Goal: Use online tool/utility: Utilize a website feature to perform a specific function

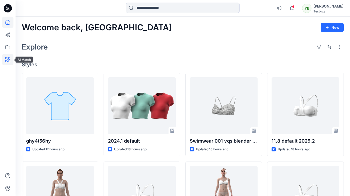
click at [8, 61] on icon at bounding box center [7, 59] width 5 height 5
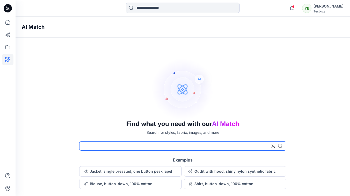
click at [96, 147] on input at bounding box center [182, 145] width 207 height 9
type input "***"
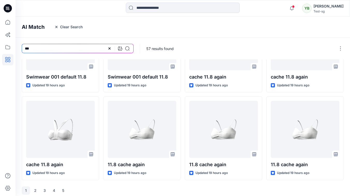
scroll to position [143, 0]
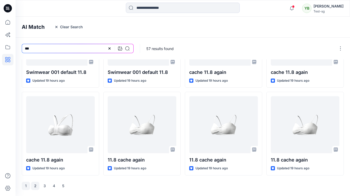
click at [33, 185] on button "2" at bounding box center [35, 186] width 8 height 8
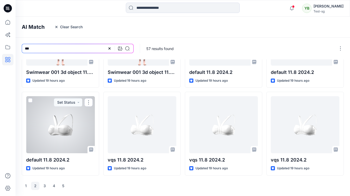
scroll to position [0, 0]
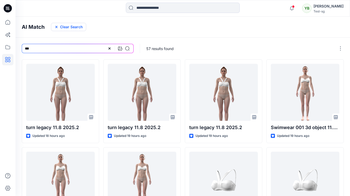
click at [66, 27] on button "Clear Search" at bounding box center [68, 27] width 35 height 8
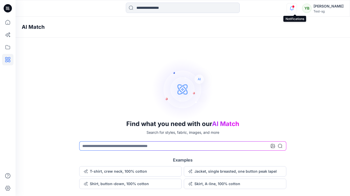
click at [295, 9] on icon "button" at bounding box center [292, 8] width 10 height 10
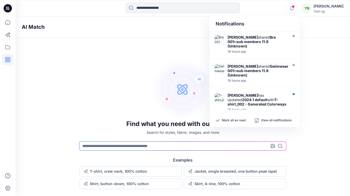
click at [295, 9] on icon "button" at bounding box center [292, 8] width 10 height 10
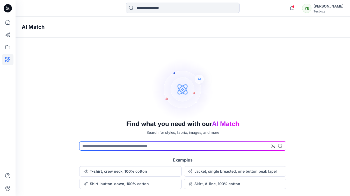
drag, startPoint x: 102, startPoint y: 58, endPoint x: 78, endPoint y: 55, distance: 23.7
click at [101, 57] on div "AI Match Find what you need with our AI Match Search for styles, fabric, images…" at bounding box center [183, 103] width 335 height 172
click at [6, 23] on icon at bounding box center [7, 22] width 11 height 11
